Goal: Navigation & Orientation: Find specific page/section

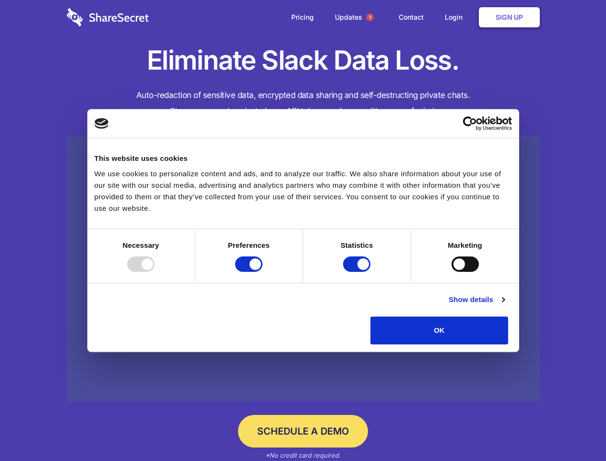
click at [154, 272] on div at bounding box center [140, 263] width 27 height 15
click at [262, 272] on input "Preferences" at bounding box center [248, 263] width 27 height 15
checkbox input "false"
click at [358, 272] on input "Statistics" at bounding box center [356, 263] width 27 height 15
checkbox input "false"
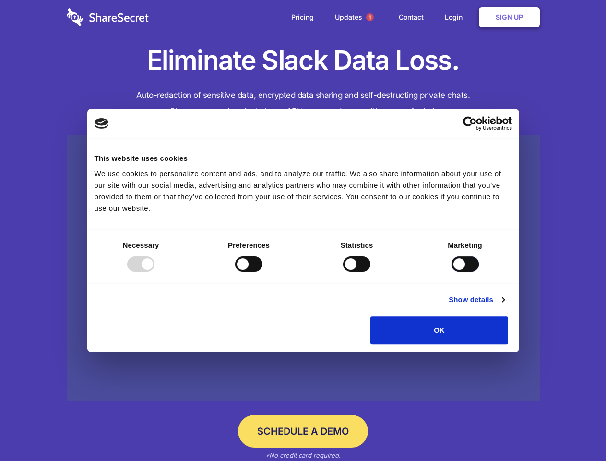
click at [451, 272] on input "Marketing" at bounding box center [464, 263] width 27 height 15
checkbox input "true"
click at [504, 305] on link "Show details" at bounding box center [477, 300] width 56 height 12
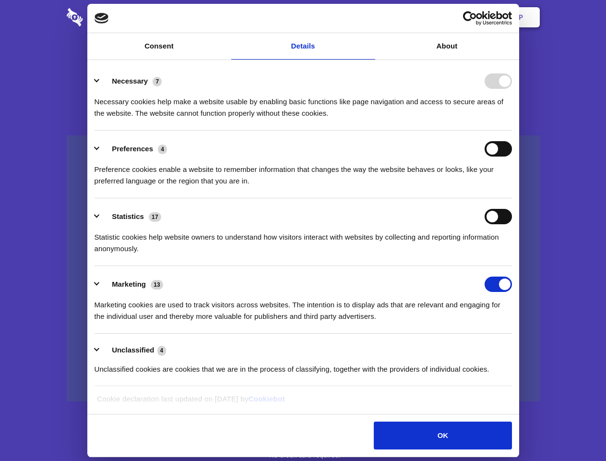
click at [512, 130] on li "Necessary 7 Necessary cookies help make a website usable by enabling basic func…" at bounding box center [303, 97] width 417 height 68
click at [369, 17] on span "1" at bounding box center [370, 17] width 8 height 8
